Goal: Transaction & Acquisition: Purchase product/service

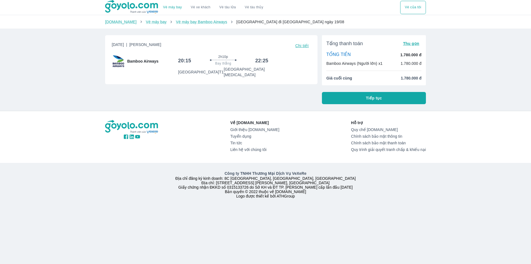
click at [348, 99] on button "Tiếp tục" at bounding box center [374, 98] width 104 height 12
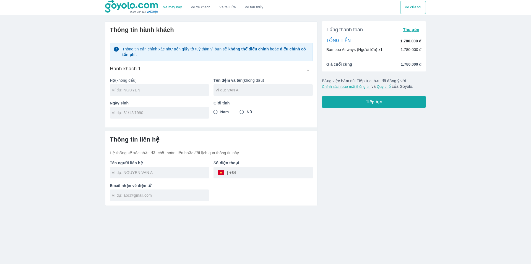
click at [165, 90] on input "text" at bounding box center [160, 90] width 97 height 6
type input "N"
type input "TRINH"
click at [223, 84] on div "Tên đệm và tên (không dấu)" at bounding box center [261, 84] width 104 height 23
click at [226, 92] on input "text" at bounding box center [263, 90] width 97 height 6
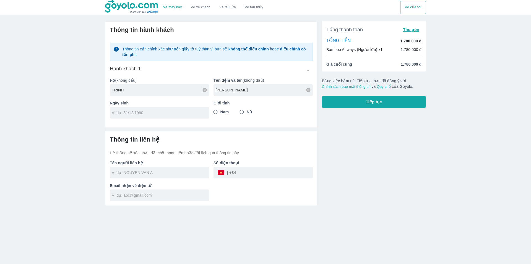
type input "NGUYEN GIA LAP"
click at [182, 114] on input "tel" at bounding box center [158, 113] width 92 height 6
type input "[DATE]"
click at [210, 112] on div "Giới tính Nam Nữ" at bounding box center [261, 107] width 104 height 23
click at [219, 111] on input "Nam" at bounding box center [215, 112] width 10 height 10
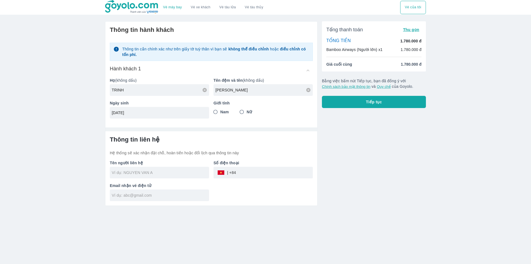
radio input "true"
click at [167, 175] on input "text" at bounding box center [160, 172] width 97 height 6
type input "[PERSON_NAME]"
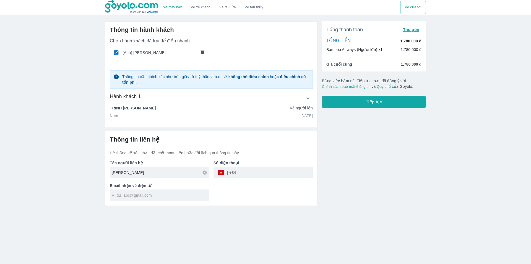
click at [180, 189] on div at bounding box center [159, 195] width 99 height 12
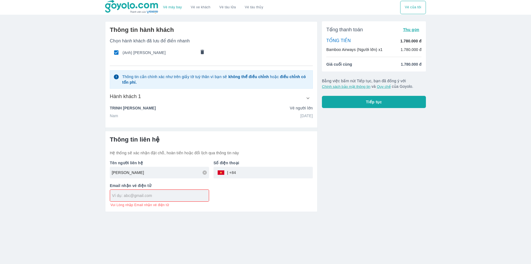
click at [243, 166] on div "Số điện thoại ​" at bounding box center [261, 166] width 104 height 23
click at [249, 173] on input "tel" at bounding box center [274, 172] width 77 height 13
click at [171, 197] on div at bounding box center [159, 195] width 99 height 12
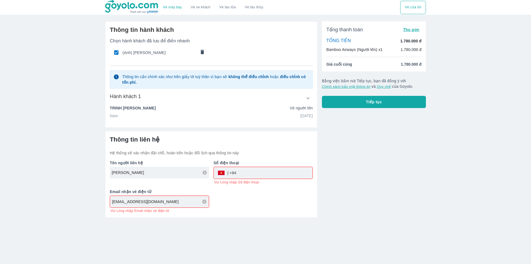
type input "mynguyen.cs004@gmail.com"
click at [248, 171] on input "tel" at bounding box center [274, 172] width 76 height 13
type input "0"
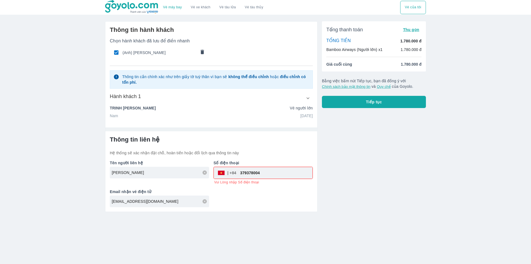
type input "379378004"
drag, startPoint x: 335, startPoint y: 170, endPoint x: 287, endPoint y: 178, distance: 48.6
click at [335, 170] on div "Tổng thanh toán Thu gọn TỔNG TIỀN 1.780.000 đ Bamboo Airways (Người lớn) x1 1.7…" at bounding box center [371, 114] width 108 height 195
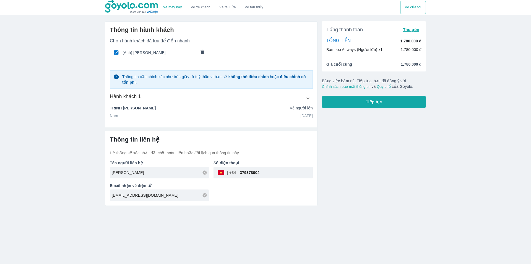
click at [225, 124] on div at bounding box center [211, 127] width 212 height 8
click at [223, 116] on div "Nam 10/11/1999" at bounding box center [211, 116] width 203 height 6
click at [169, 116] on div "Nam 10/11/1999" at bounding box center [211, 116] width 203 height 6
click at [144, 112] on div "TRINH NGUYEN GIA LAP Vé người lớn" at bounding box center [211, 109] width 203 height 8
click at [143, 108] on p "TRINH NGUYEN GIA LAP" at bounding box center [133, 108] width 46 height 6
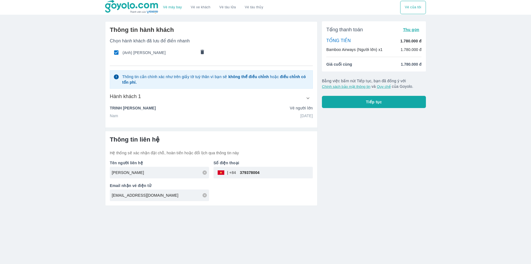
drag, startPoint x: 230, startPoint y: 106, endPoint x: 282, endPoint y: 106, distance: 52.8
click at [230, 106] on div "TRINH NGUYEN GIA LAP Vé người lớn" at bounding box center [211, 108] width 203 height 6
click at [285, 106] on div "TRINH NGUYEN GIA LAP Vé người lớn" at bounding box center [211, 108] width 203 height 6
click at [292, 109] on p "Vé người lớn" at bounding box center [301, 108] width 23 height 6
click at [307, 97] on icon "button" at bounding box center [308, 98] width 6 height 6
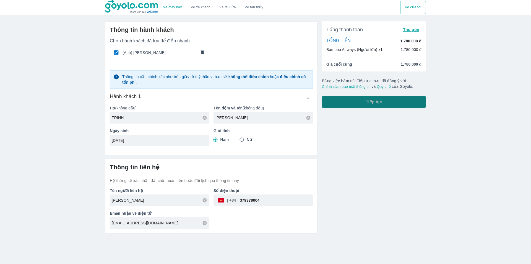
click at [369, 101] on span "Tiếp tục" at bounding box center [374, 102] width 16 height 6
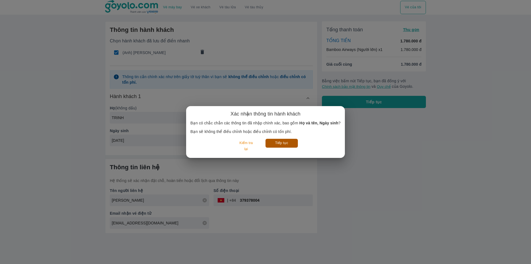
click at [285, 142] on button "Tiếp tục" at bounding box center [281, 143] width 32 height 9
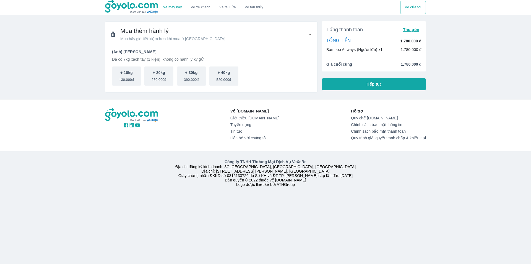
click at [349, 87] on button "Tiếp tục" at bounding box center [374, 84] width 104 height 12
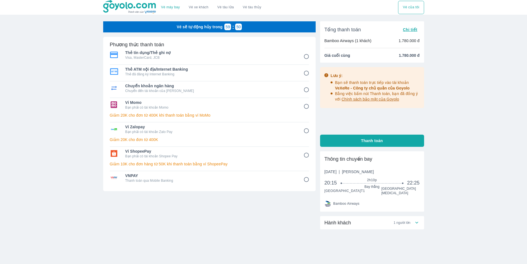
click at [172, 56] on p "Visa, MasterCard, JCB" at bounding box center [210, 57] width 170 height 4
radio input "true"
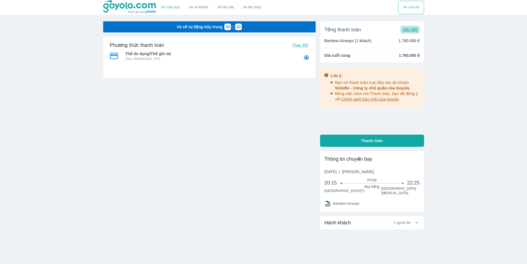
click at [411, 32] on span "Chi tiết" at bounding box center [410, 29] width 14 height 4
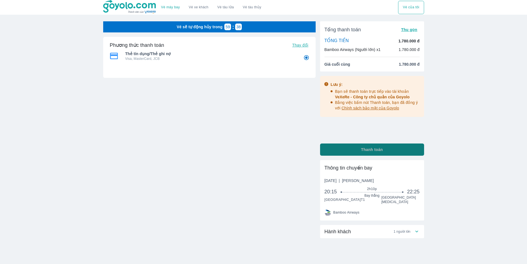
click at [383, 147] on button "Thanh toán" at bounding box center [372, 149] width 104 height 12
radio input "false"
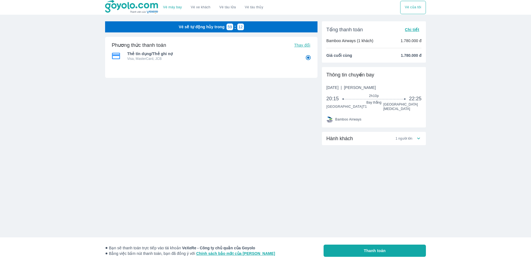
click at [174, 59] on p "Visa, MasterCard, JCB" at bounding box center [212, 58] width 170 height 4
click at [294, 43] on button "Thay đổi" at bounding box center [302, 45] width 20 height 8
radio input "false"
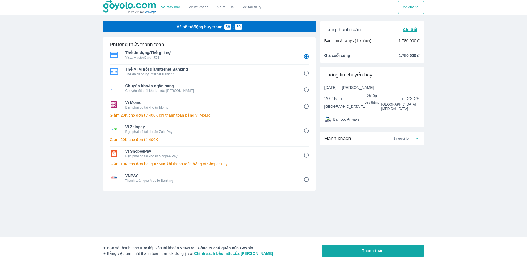
click at [390, 135] on div "Hành khách 1 người lớn" at bounding box center [368, 138] width 89 height 7
click at [409, 31] on span "Chi tiết" at bounding box center [410, 29] width 14 height 4
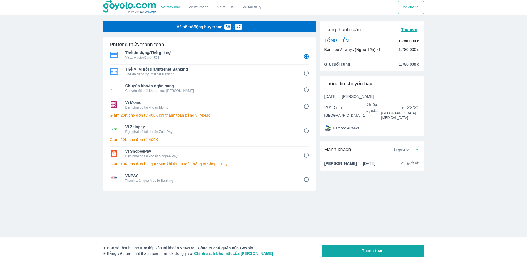
click at [374, 98] on span "[PERSON_NAME]" at bounding box center [358, 96] width 32 height 4
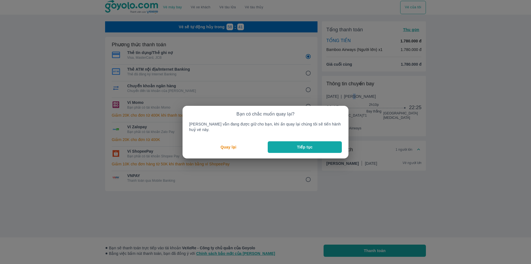
click at [291, 143] on button "Tiếp tục" at bounding box center [305, 147] width 74 height 12
click at [236, 148] on button "Quay lại" at bounding box center [228, 147] width 79 height 12
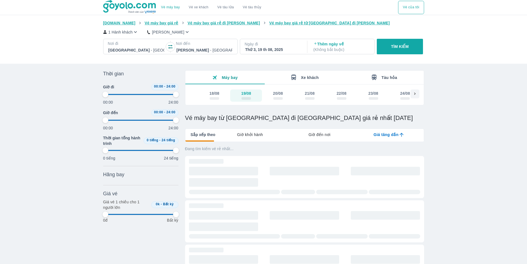
type input "97.9166666666667"
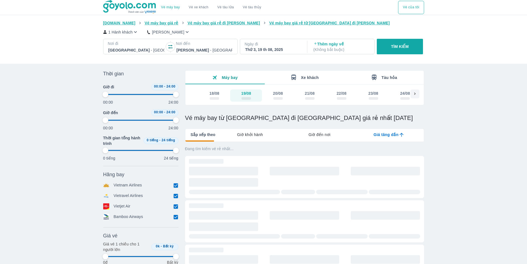
type input "97.9166666666667"
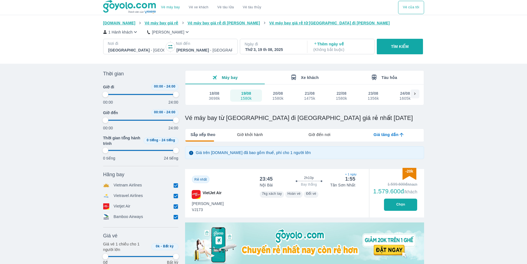
type input "97.9166666666667"
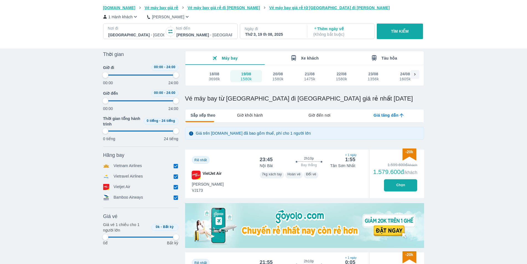
type input "97.9166666666667"
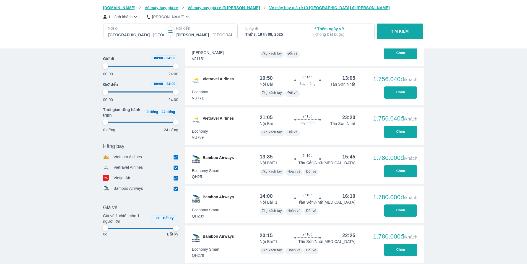
type input "97.9166666666667"
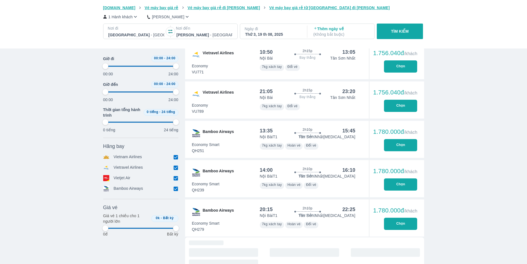
type input "97.9166666666667"
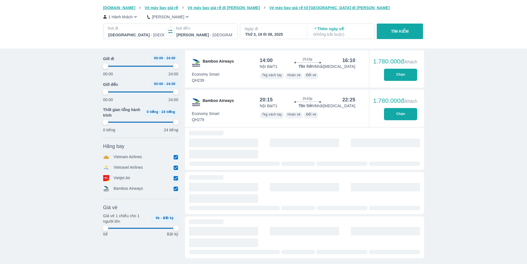
type input "97.9166666666667"
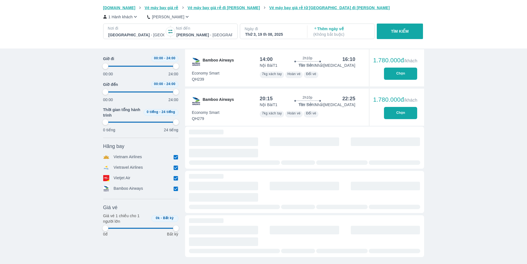
type input "97.9166666666667"
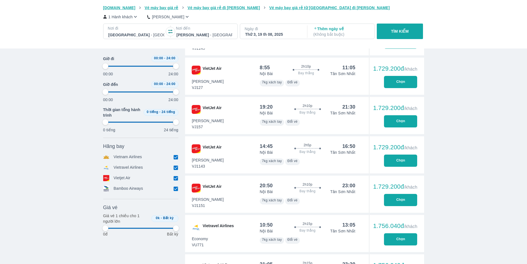
type input "97.9166666666667"
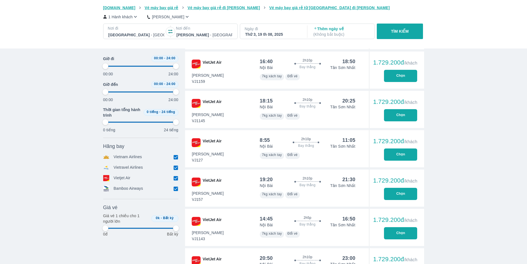
scroll to position [543, 0]
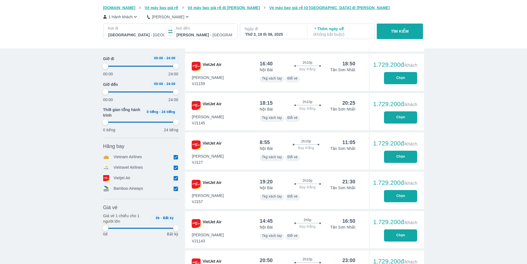
type input "97.9166666666667"
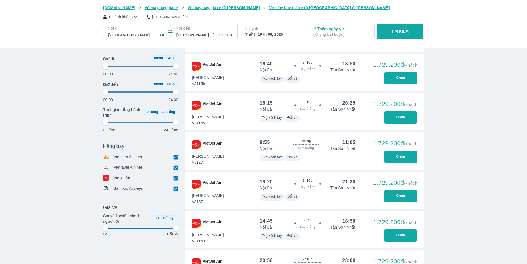
type input "97.9166666666667"
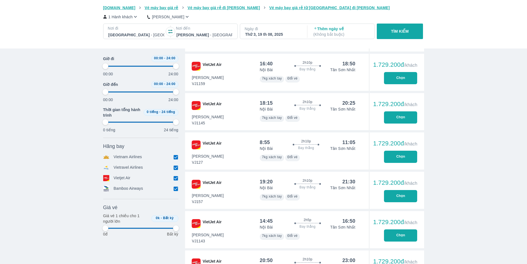
type input "97.9166666666667"
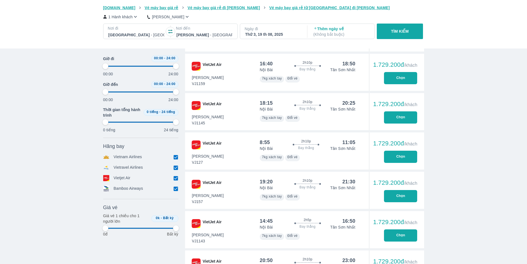
type input "97.9166666666667"
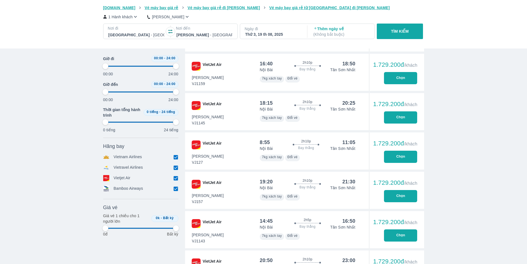
type input "97.9166666666667"
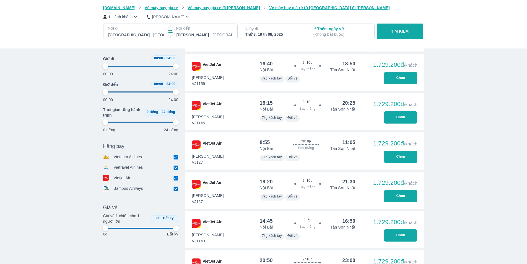
type input "97.9166666666667"
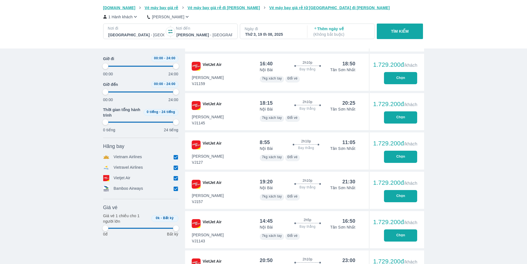
type input "97.9166666666667"
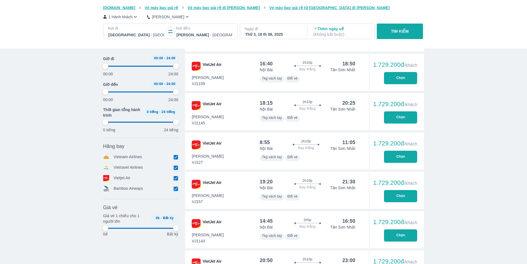
type input "97.9166666666667"
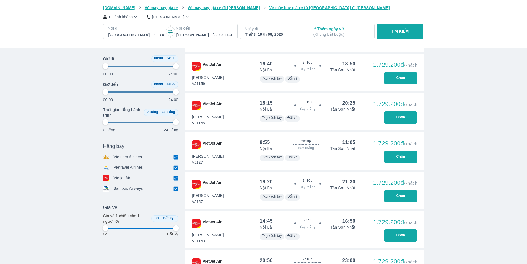
type input "97.9166666666667"
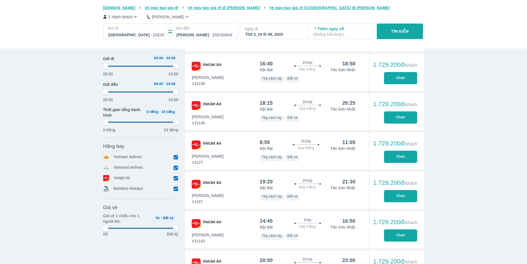
type input "97.9166666666667"
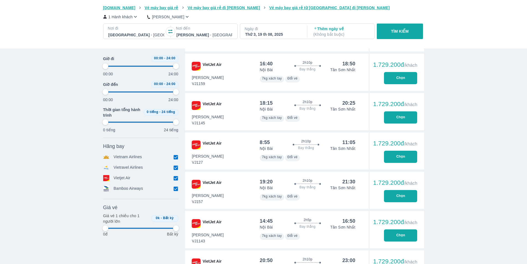
type input "97.9166666666667"
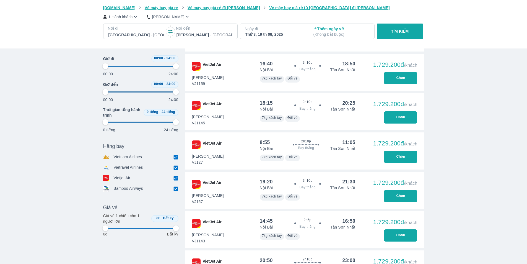
type input "97.9166666666667"
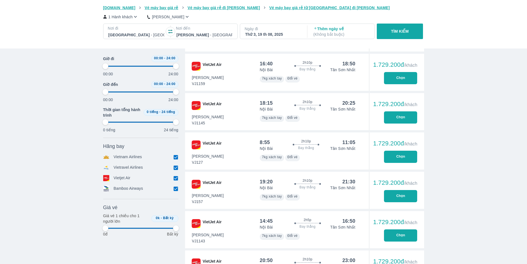
type input "97.9166666666667"
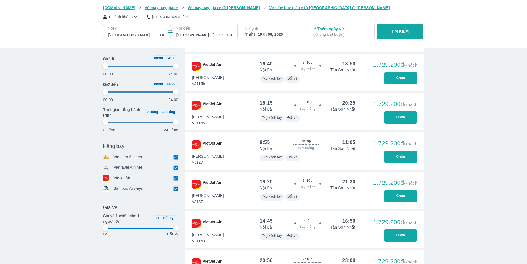
type input "97.9166666666667"
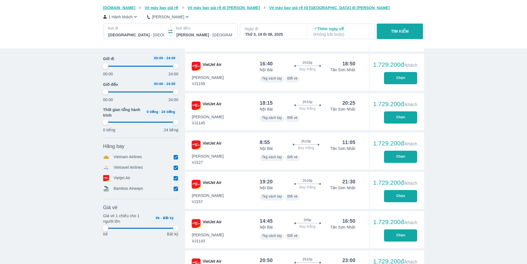
type input "97.9166666666667"
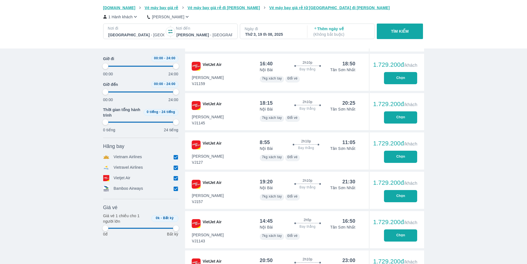
type input "97.9166666666667"
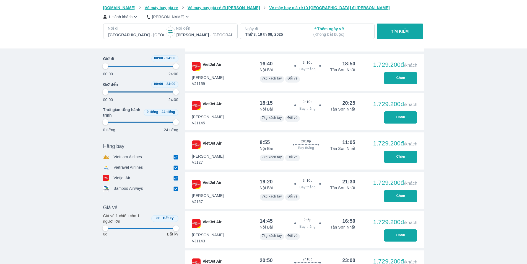
type input "97.9166666666667"
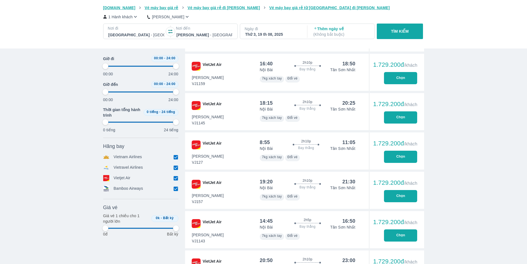
type input "97.9166666666667"
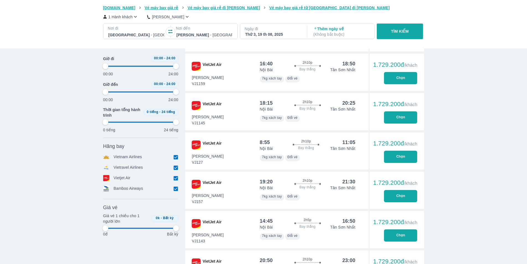
type input "97.9166666666667"
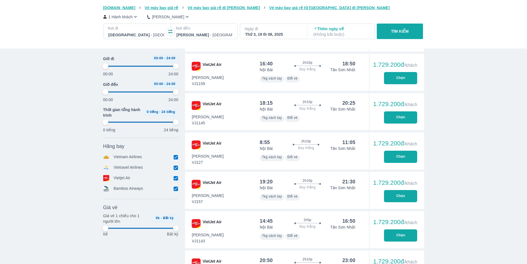
type input "97.9166666666667"
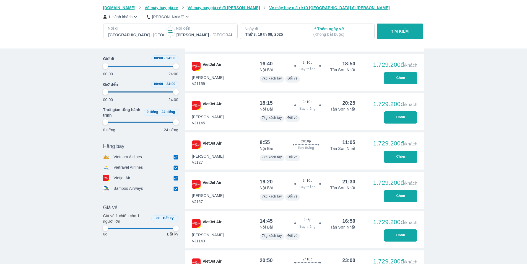
type input "97.9166666666667"
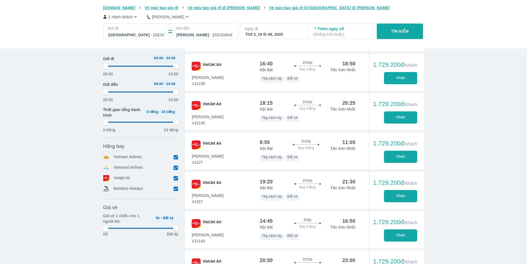
type input "97.9166666666667"
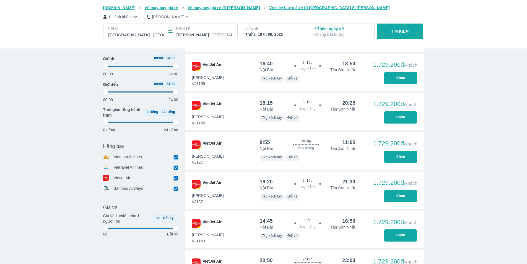
type input "97.9166666666667"
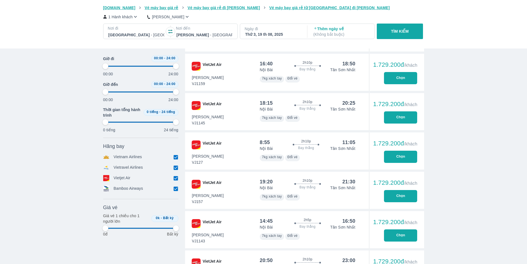
type input "97.9166666666667"
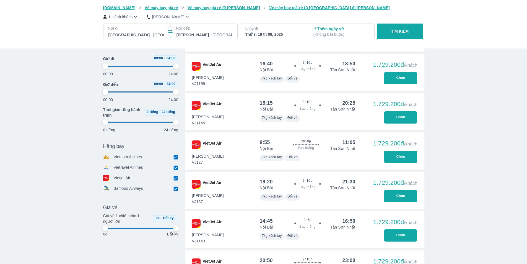
type input "97.9166666666667"
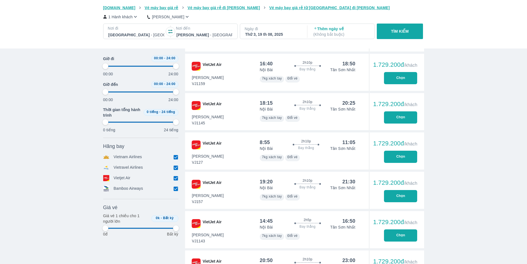
type input "97.9166666666667"
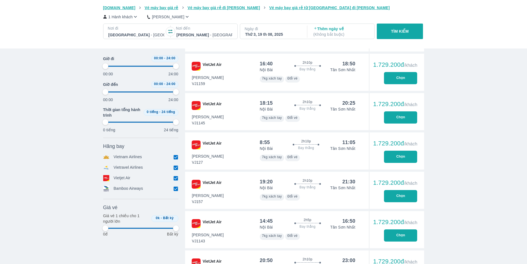
type input "97.9166666666667"
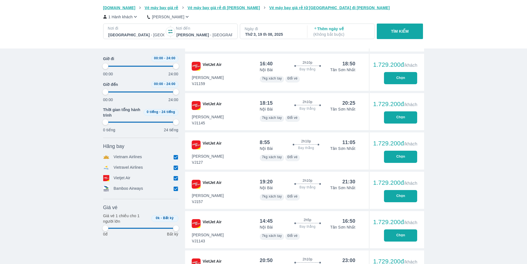
type input "97.9166666666667"
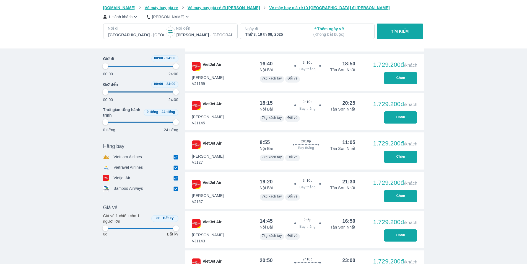
type input "97.9166666666667"
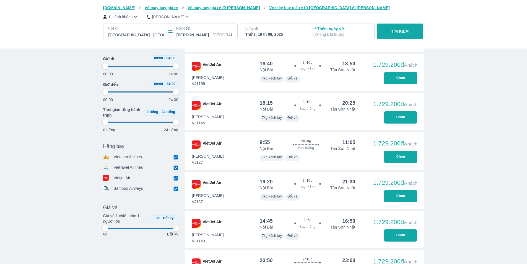
type input "97.9166666666667"
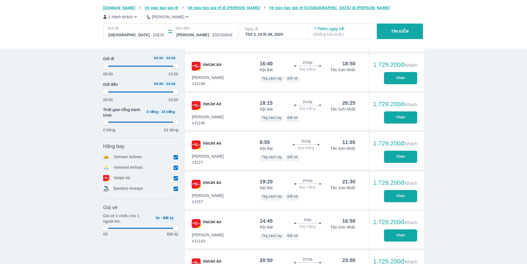
type input "97.9166666666667"
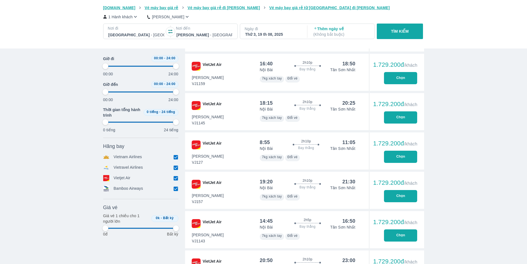
type input "97.9166666666667"
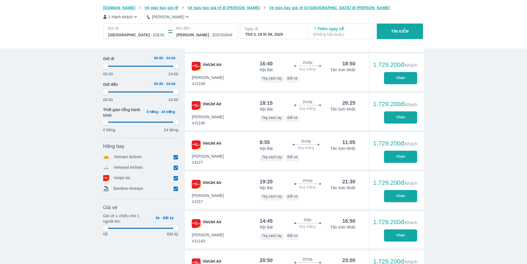
type input "97.9166666666667"
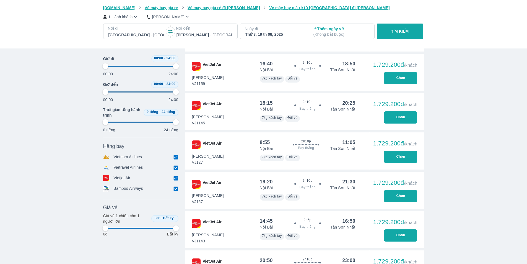
type input "97.9166666666667"
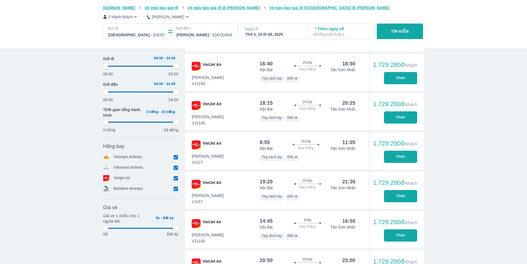
type input "97.9166666666667"
